Goal: Transaction & Acquisition: Subscribe to service/newsletter

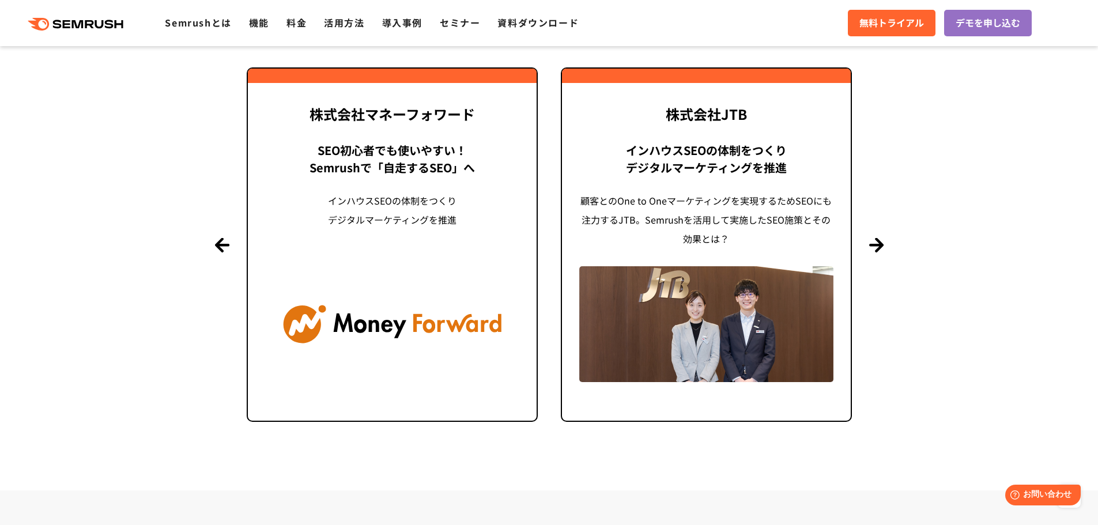
scroll to position [2824, 0]
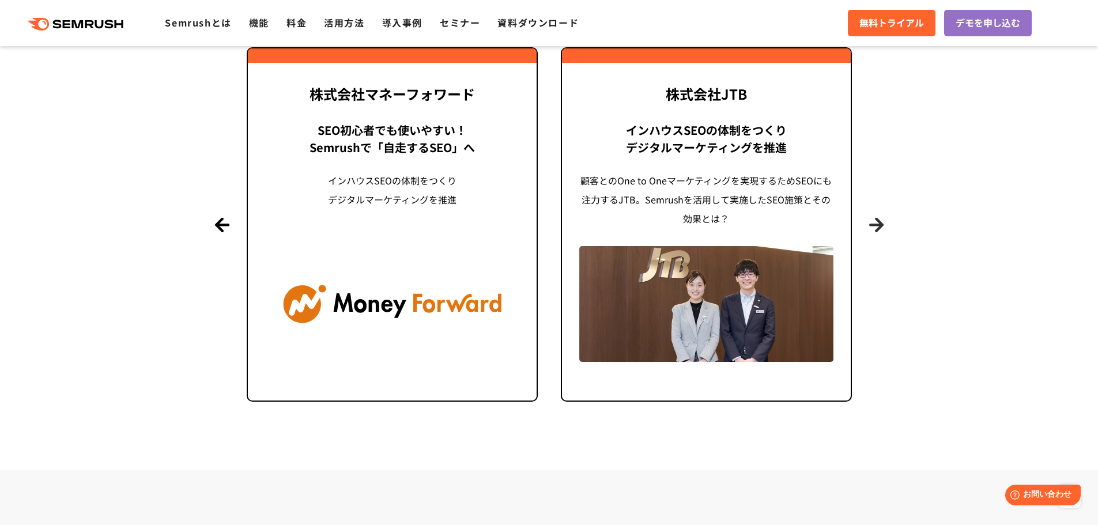
click at [874, 231] on button "Next" at bounding box center [876, 224] width 14 height 14
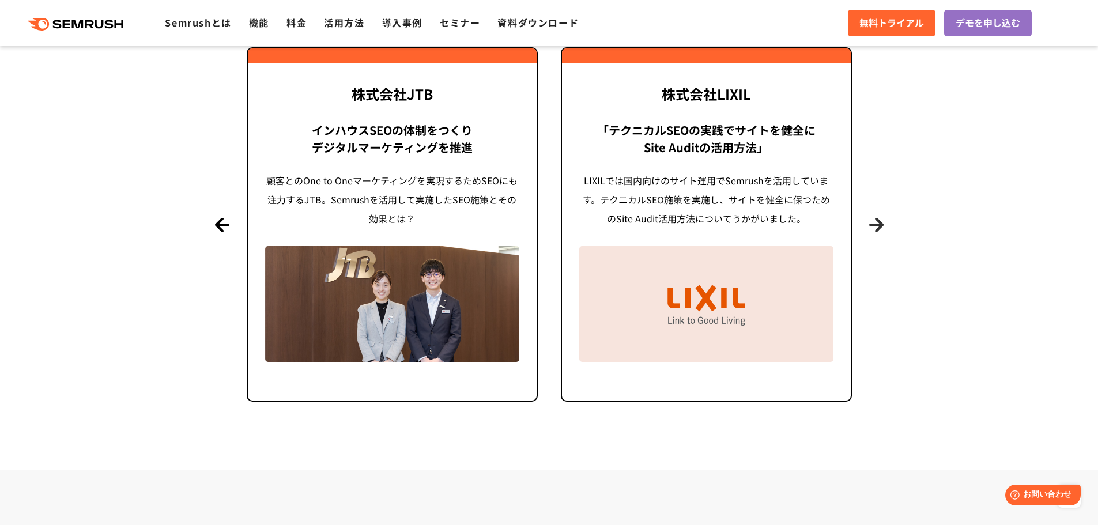
click at [874, 229] on button "Next" at bounding box center [876, 224] width 14 height 14
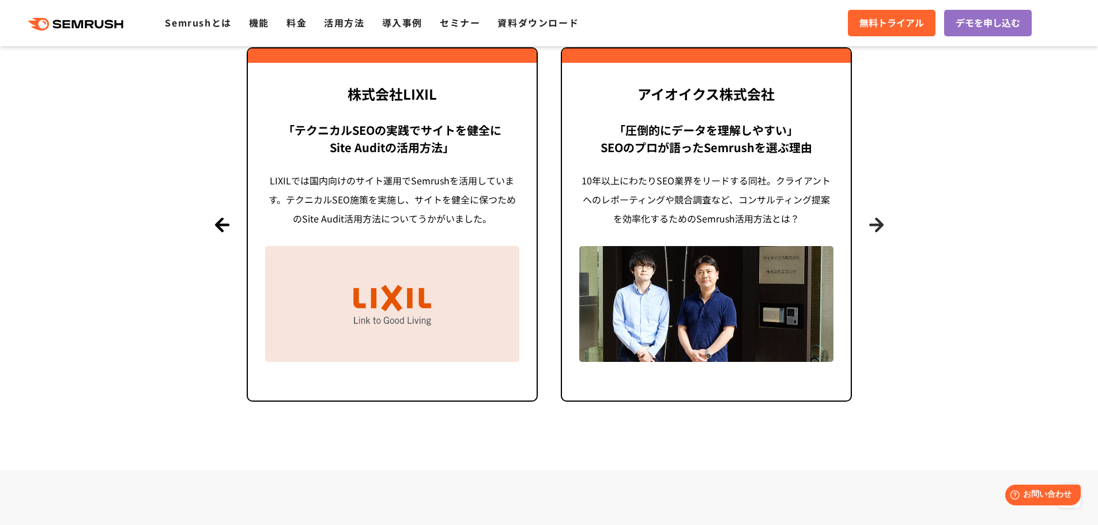
click at [874, 229] on button "Next" at bounding box center [876, 224] width 14 height 14
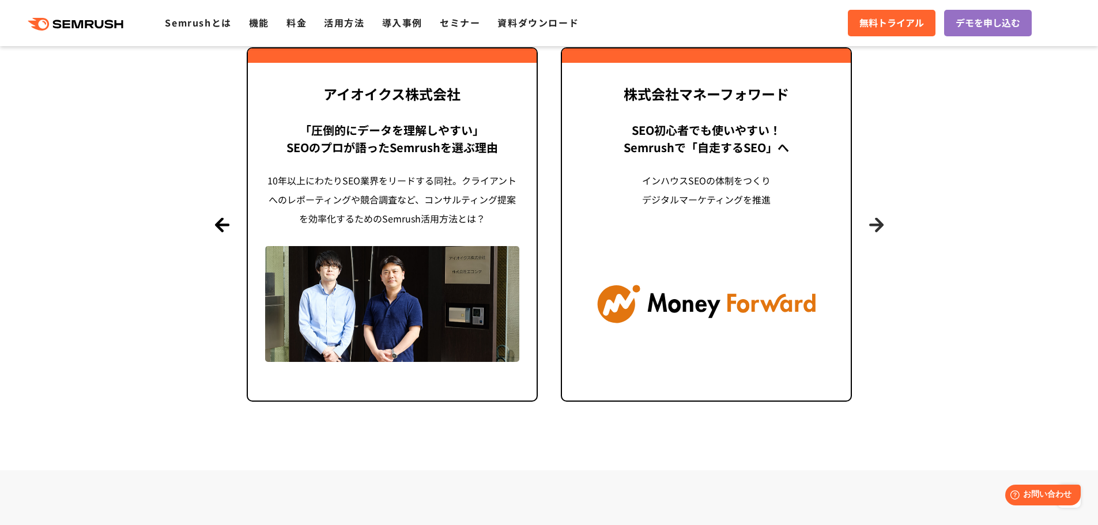
click at [874, 229] on button "Next" at bounding box center [876, 224] width 14 height 14
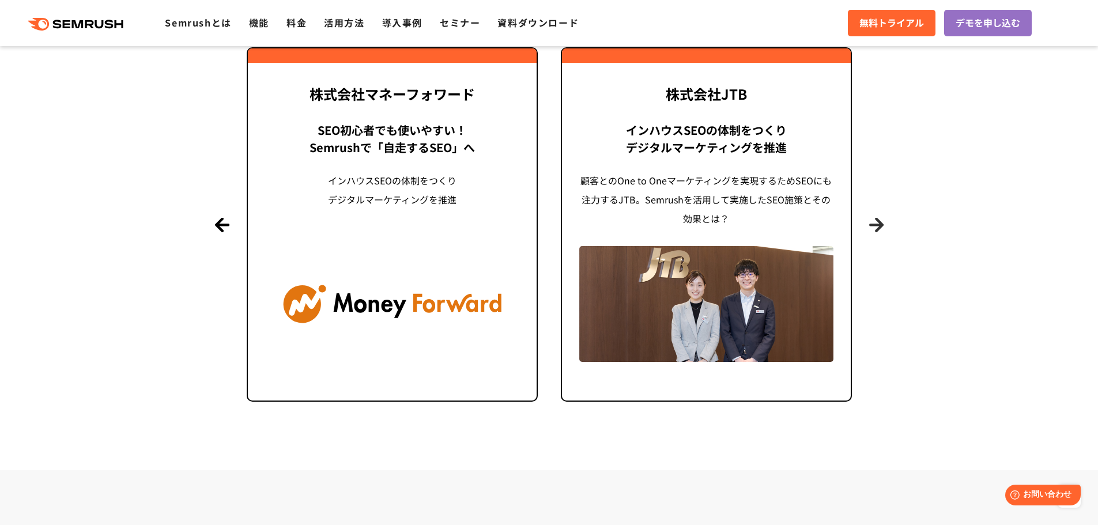
click at [874, 229] on button "Next" at bounding box center [876, 224] width 14 height 14
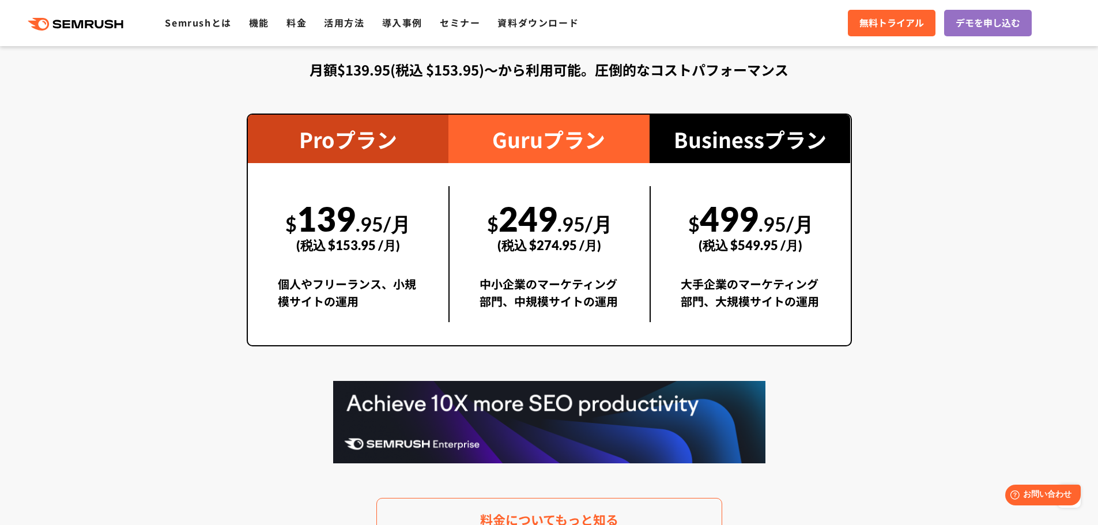
scroll to position [2075, 0]
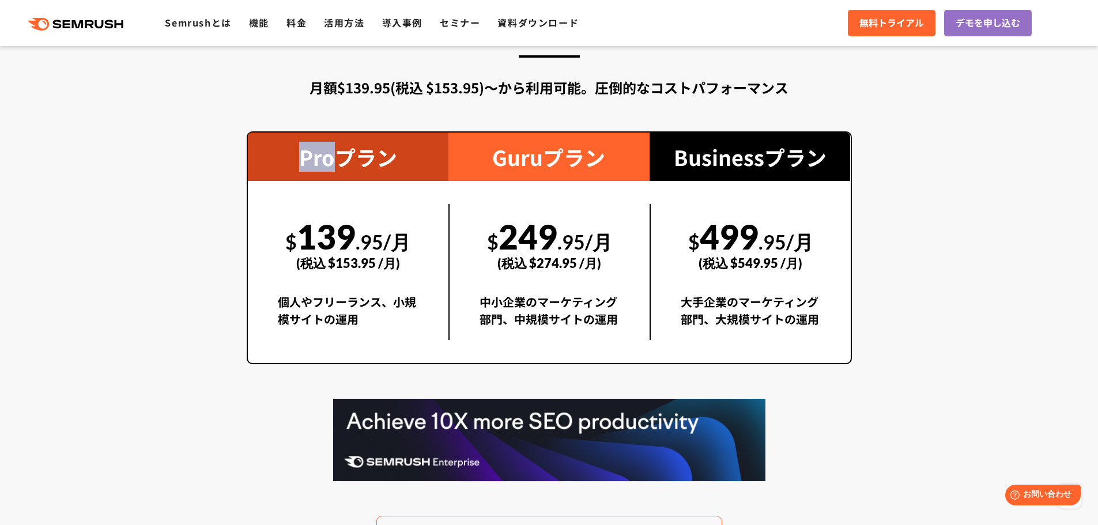
drag, startPoint x: 334, startPoint y: 160, endPoint x: 295, endPoint y: 155, distance: 39.5
click at [295, 155] on div "Proプラン" at bounding box center [348, 157] width 201 height 48
click at [303, 179] on div "Proプラン" at bounding box center [348, 157] width 201 height 48
click at [327, 184] on div "$ 139 .95/月 (税込 $153.95 /月) 個人やフリーランス、小規模サイトの運用" at bounding box center [348, 272] width 201 height 182
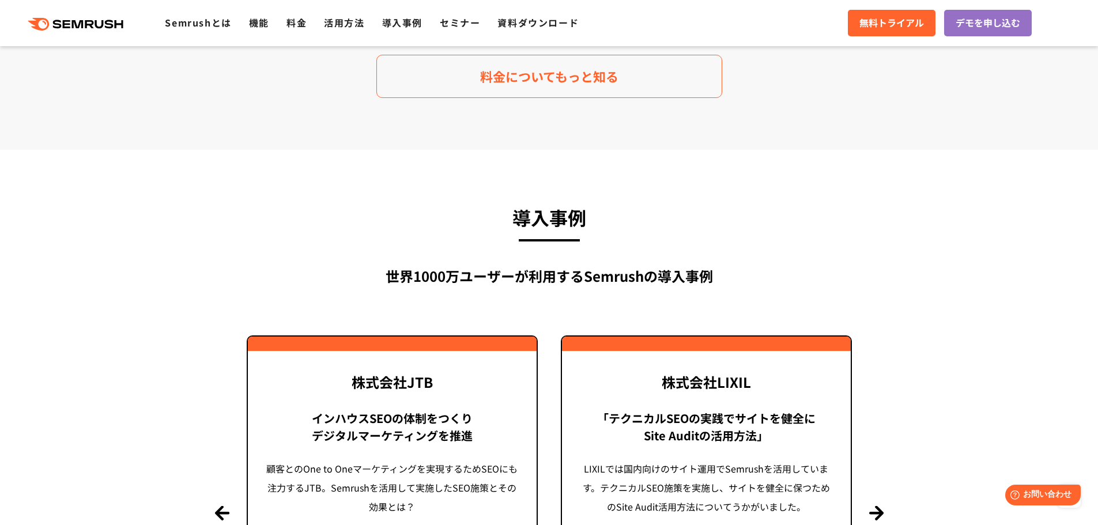
scroll to position [2766, 0]
